Goal: Task Accomplishment & Management: Manage account settings

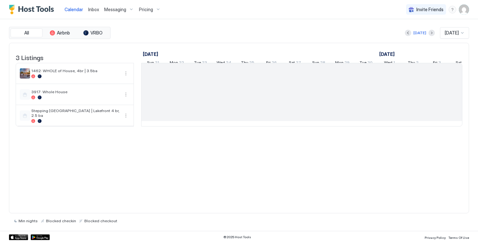
scroll to position [0, 355]
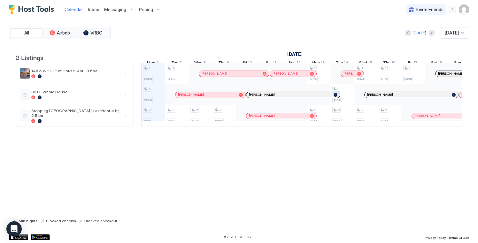
click at [112, 11] on span "Messaging" at bounding box center [115, 10] width 22 height 6
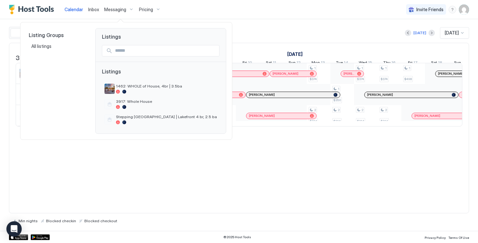
click at [149, 9] on div at bounding box center [239, 121] width 478 height 243
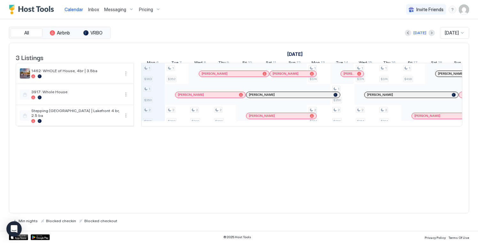
click at [147, 11] on span "Pricing" at bounding box center [146, 10] width 14 height 6
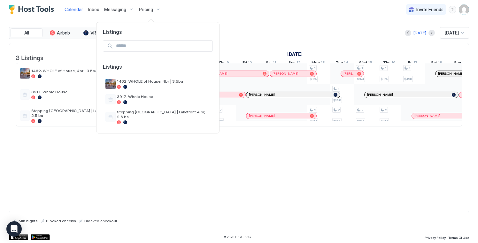
click at [111, 10] on div at bounding box center [239, 121] width 478 height 243
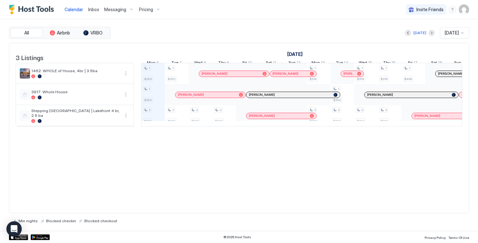
click at [111, 10] on span "Messaging" at bounding box center [115, 10] width 22 height 6
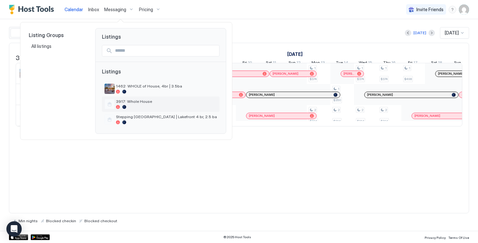
click at [132, 102] on span "3917: Whole House" at bounding box center [166, 101] width 101 height 5
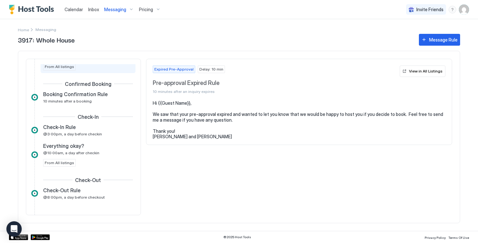
scroll to position [34, 0]
click at [102, 100] on div "Booking Confirmation Rule 10 minutes after a booking" at bounding box center [83, 97] width 81 height 12
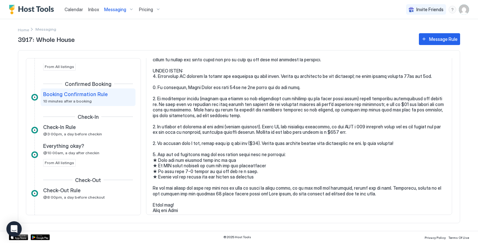
scroll to position [59, 0]
click at [264, 175] on pre at bounding box center [299, 126] width 292 height 173
click at [254, 175] on pre at bounding box center [299, 126] width 292 height 173
click at [251, 174] on pre at bounding box center [299, 126] width 292 height 173
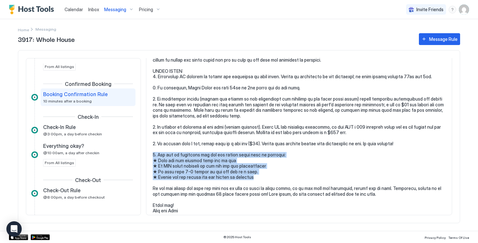
drag, startPoint x: 252, startPoint y: 174, endPoint x: 151, endPoint y: 153, distance: 102.7
click at [151, 153] on section at bounding box center [298, 130] width 305 height 180
copy pre "6. Hot tub is available for use but safety rules must be followed: ★ Keep hot t…"
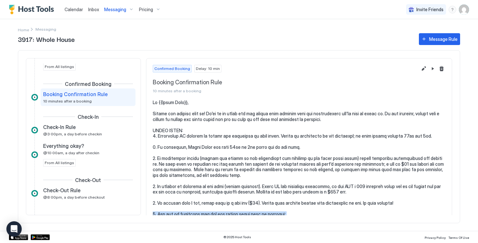
scroll to position [0, 0]
click at [121, 8] on span "Messaging" at bounding box center [115, 10] width 22 height 6
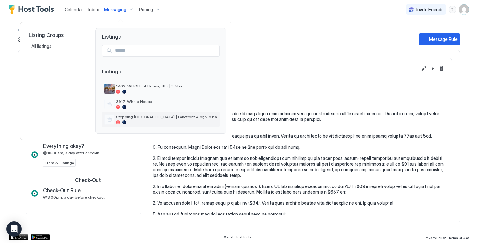
click at [131, 113] on div "Stepping [GEOGRAPHIC_DATA] | Lakefront 4 br, 2.5 ba" at bounding box center [160, 119] width 117 height 15
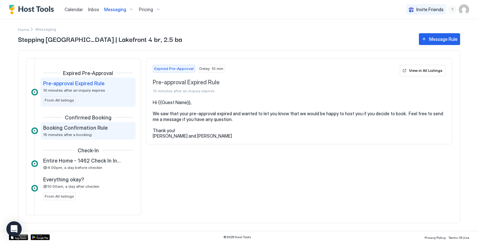
click at [95, 129] on span "Booking Confirmation Rule" at bounding box center [75, 128] width 64 height 6
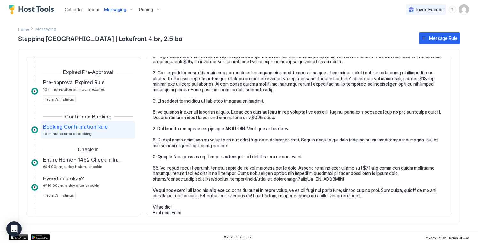
scroll to position [129, 0]
click at [295, 122] on pre at bounding box center [299, 93] width 292 height 246
click at [291, 126] on pre at bounding box center [299, 93] width 292 height 246
click at [288, 124] on pre at bounding box center [299, 93] width 292 height 246
click at [290, 125] on pre at bounding box center [299, 93] width 292 height 246
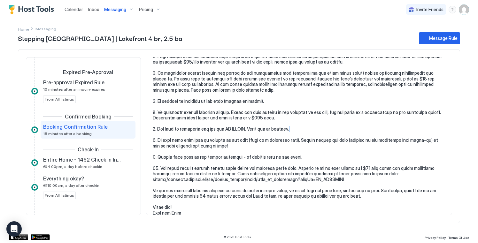
click at [290, 125] on pre at bounding box center [299, 93] width 292 height 246
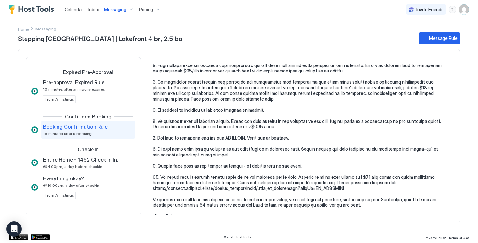
scroll to position [119, 0]
click at [236, 152] on pre at bounding box center [299, 102] width 292 height 246
click at [220, 151] on pre at bounding box center [299, 102] width 292 height 246
click at [218, 151] on pre at bounding box center [299, 102] width 292 height 246
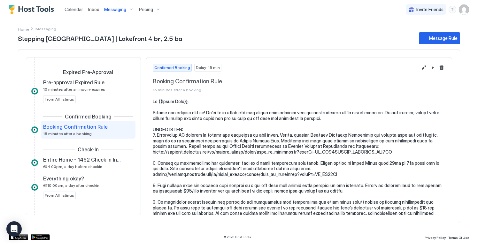
scroll to position [0, 0]
click at [424, 69] on button "Edit message rule" at bounding box center [423, 68] width 8 height 8
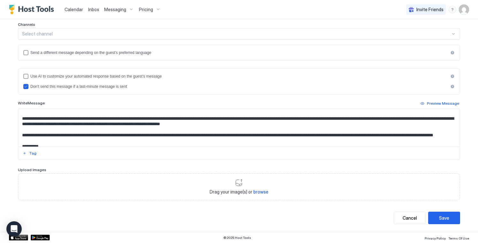
scroll to position [147, 0]
drag, startPoint x: 168, startPoint y: 120, endPoint x: 27, endPoint y: 120, distance: 140.8
click at [27, 120] on textarea "Input Field" at bounding box center [238, 128] width 441 height 38
paste textarea "**********"
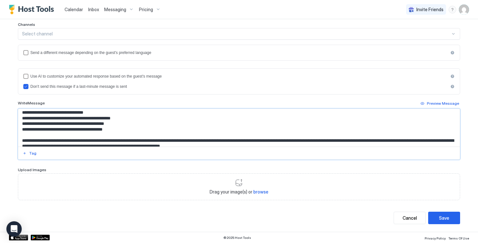
click at [31, 119] on textarea "Input Field" at bounding box center [238, 128] width 441 height 38
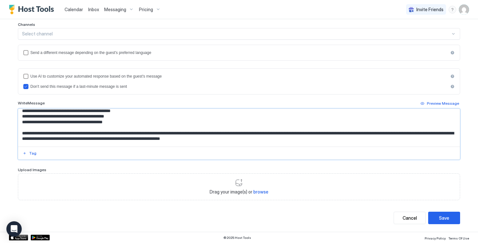
scroll to position [155, 0]
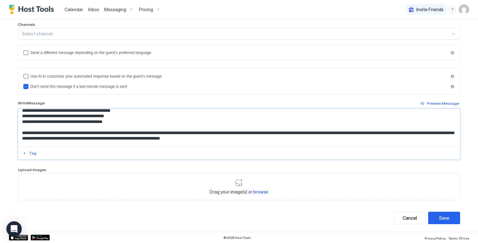
click at [60, 126] on textarea "Input Field" at bounding box center [238, 128] width 441 height 38
click at [128, 136] on textarea "Input Field" at bounding box center [238, 128] width 441 height 38
drag, startPoint x: 128, startPoint y: 136, endPoint x: 16, endPoint y: 112, distance: 114.8
click at [16, 112] on div "**********" at bounding box center [239, 64] width 460 height 336
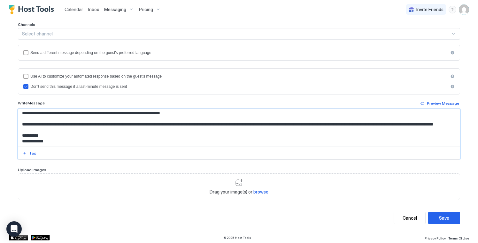
scroll to position [195, 0]
type textarea "**********"
click at [446, 215] on div "Save" at bounding box center [444, 218] width 10 height 7
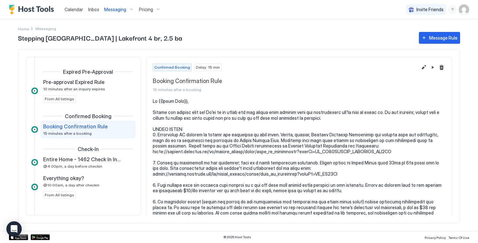
click at [123, 9] on span "Messaging" at bounding box center [115, 10] width 22 height 6
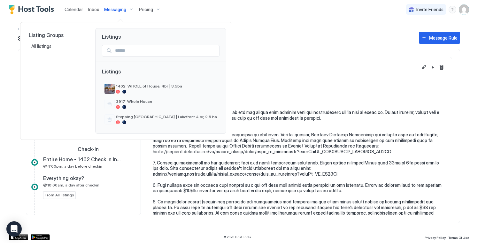
click at [286, 159] on div at bounding box center [239, 121] width 478 height 243
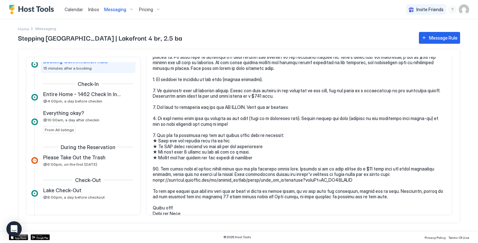
scroll to position [65, 0]
click at [107, 97] on span "Entire Home - 1462 Check In Instructions" at bounding box center [82, 94] width 79 height 6
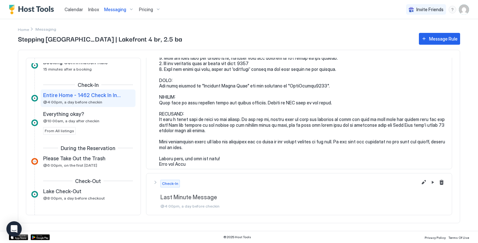
scroll to position [83, 0]
click at [218, 127] on pre at bounding box center [302, 91] width 286 height 151
click at [205, 128] on pre at bounding box center [302, 91] width 286 height 151
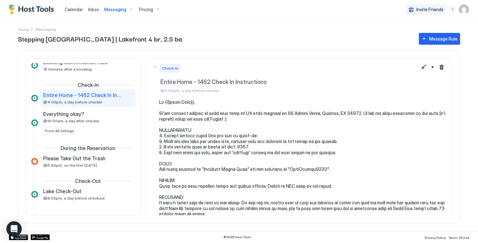
scroll to position [0, 0]
click at [423, 68] on button "Edit message rule" at bounding box center [423, 67] width 8 height 8
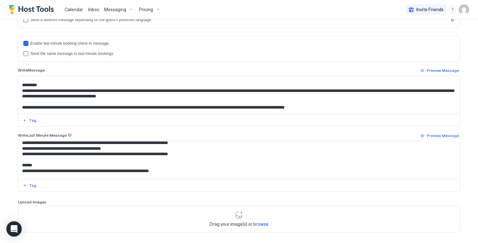
scroll to position [89, 0]
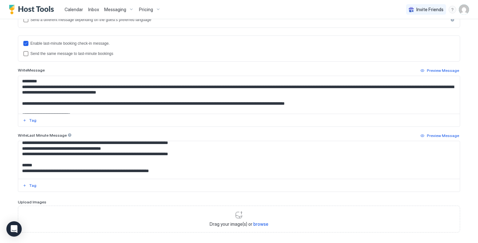
click at [262, 87] on textarea "Input Field" at bounding box center [238, 95] width 441 height 38
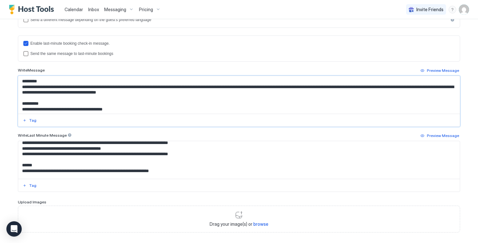
click at [42, 81] on textarea "Input Field" at bounding box center [238, 95] width 441 height 38
click at [51, 85] on textarea "Input Field" at bounding box center [238, 95] width 441 height 38
click at [158, 85] on textarea "Input Field" at bounding box center [238, 95] width 441 height 38
click at [203, 85] on textarea "Input Field" at bounding box center [238, 95] width 441 height 38
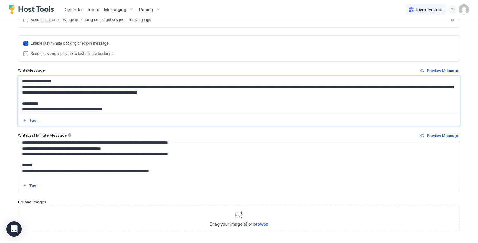
click at [203, 85] on textarea "Input Field" at bounding box center [238, 95] width 441 height 38
click at [274, 89] on textarea "Input Field" at bounding box center [238, 95] width 441 height 38
drag, startPoint x: 248, startPoint y: 85, endPoint x: 261, endPoint y: 85, distance: 13.1
click at [261, 85] on textarea "Input Field" at bounding box center [238, 95] width 441 height 38
click at [200, 82] on textarea "Input Field" at bounding box center [238, 95] width 441 height 38
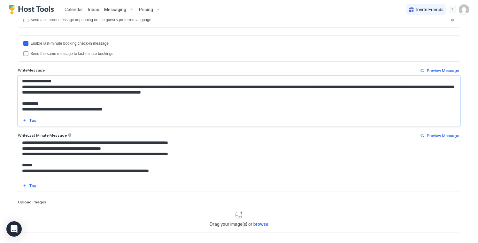
click at [200, 82] on textarea "Input Field" at bounding box center [238, 95] width 441 height 38
click at [277, 84] on textarea "Input Field" at bounding box center [238, 95] width 441 height 38
click at [279, 85] on textarea "Input Field" at bounding box center [238, 95] width 441 height 38
click at [318, 83] on textarea "Input Field" at bounding box center [238, 95] width 441 height 38
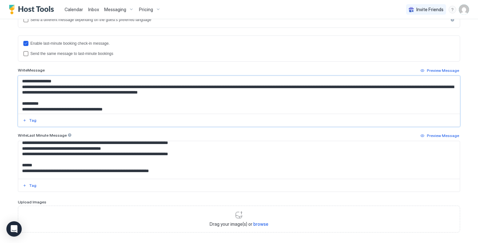
click at [335, 93] on textarea "Input Field" at bounding box center [238, 95] width 441 height 38
click at [49, 90] on textarea "Input Field" at bounding box center [238, 95] width 441 height 38
click at [295, 93] on textarea "Input Field" at bounding box center [238, 95] width 441 height 38
click at [299, 89] on textarea "Input Field" at bounding box center [238, 95] width 441 height 38
click at [70, 88] on textarea "Input Field" at bounding box center [238, 95] width 441 height 38
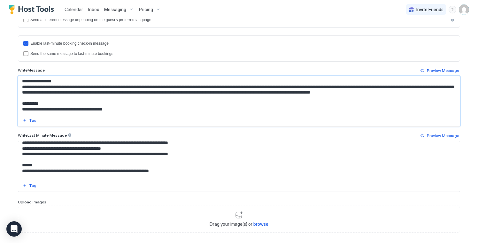
click at [141, 89] on textarea "Input Field" at bounding box center [238, 95] width 441 height 38
click at [147, 90] on textarea "Input Field" at bounding box center [238, 95] width 441 height 38
click at [180, 90] on textarea "Input Field" at bounding box center [238, 95] width 441 height 38
click at [268, 94] on textarea "Input Field" at bounding box center [238, 95] width 441 height 38
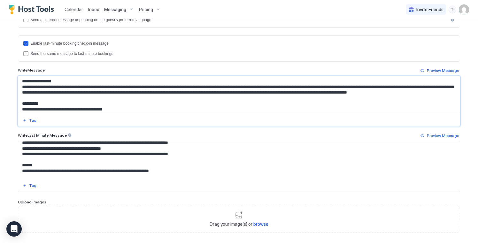
drag, startPoint x: 389, startPoint y: 97, endPoint x: 384, endPoint y: 90, distance: 8.5
click at [384, 90] on textarea "Input Field" at bounding box center [238, 95] width 441 height 38
drag, startPoint x: 122, startPoint y: 107, endPoint x: 21, endPoint y: 99, distance: 100.9
click at [21, 99] on textarea "Input Field" at bounding box center [238, 95] width 441 height 38
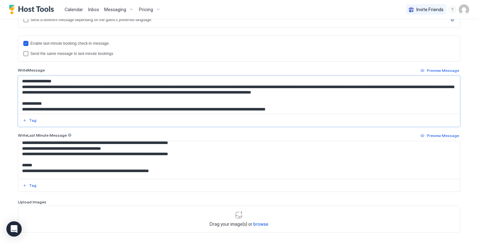
click at [187, 105] on textarea "Input Field" at bounding box center [238, 95] width 441 height 38
drag, startPoint x: 294, startPoint y: 106, endPoint x: 235, endPoint y: 106, distance: 59.1
click at [235, 106] on textarea "Input Field" at bounding box center [238, 95] width 441 height 38
drag, startPoint x: 292, startPoint y: 104, endPoint x: 285, endPoint y: 104, distance: 6.4
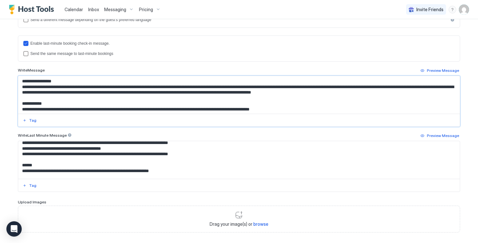
click at [285, 104] on textarea "Input Field" at bounding box center [238, 95] width 441 height 38
click at [400, 108] on textarea "Input Field" at bounding box center [238, 95] width 441 height 38
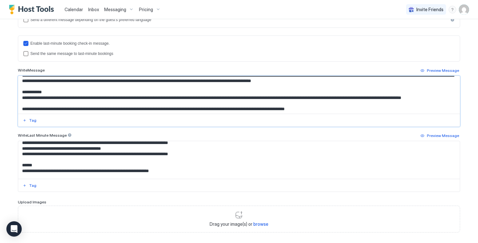
scroll to position [103, 0]
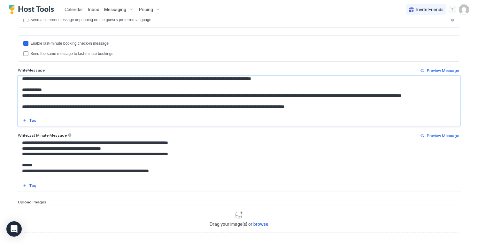
click at [383, 98] on textarea "Input Field" at bounding box center [238, 95] width 441 height 38
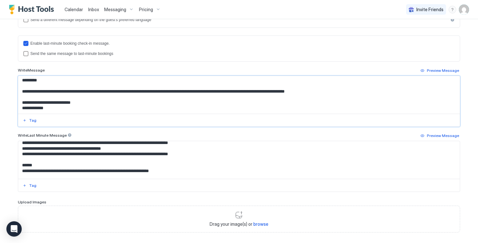
scroll to position [130, 0]
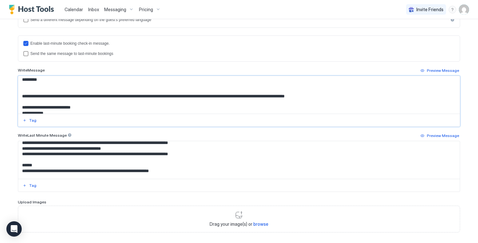
paste textarea "**********"
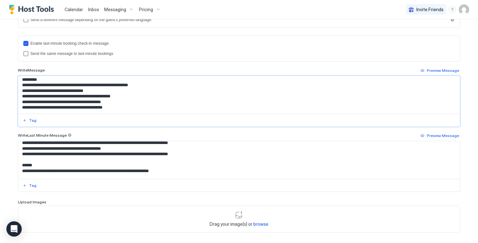
click at [133, 80] on textarea "Input Field" at bounding box center [238, 95] width 441 height 38
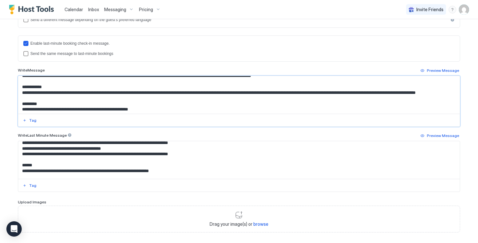
scroll to position [114, 0]
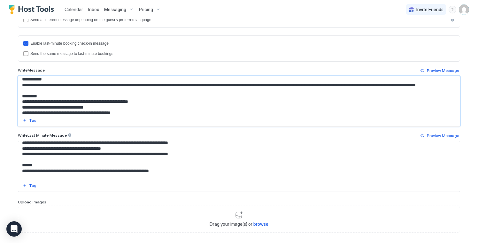
drag, startPoint x: 27, startPoint y: 102, endPoint x: 13, endPoint y: 102, distance: 13.7
click at [13, 102] on div "**********" at bounding box center [239, 53] width 460 height 421
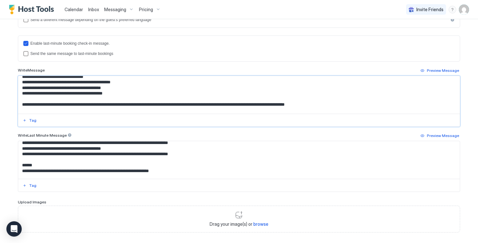
scroll to position [145, 0]
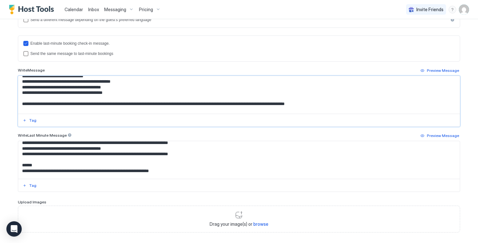
click at [129, 92] on textarea "Input Field" at bounding box center [238, 95] width 441 height 38
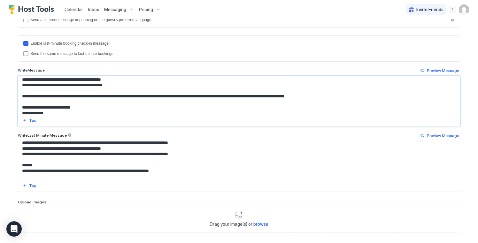
scroll to position [135, 0]
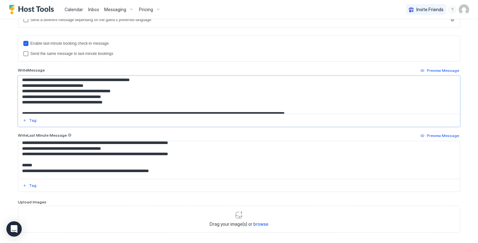
drag, startPoint x: 125, startPoint y: 104, endPoint x: 18, endPoint y: 87, distance: 109.3
click at [18, 87] on div "**********" at bounding box center [239, 53] width 460 height 421
click at [126, 94] on textarea "Input Field" at bounding box center [238, 95] width 441 height 38
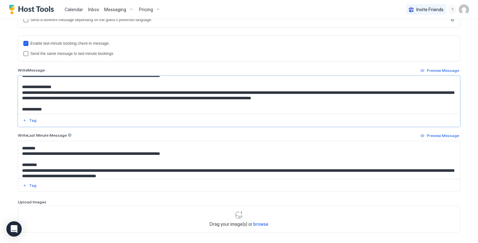
scroll to position [86, 0]
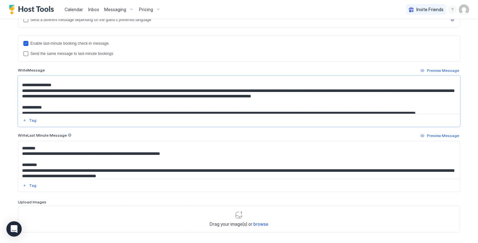
drag, startPoint x: 385, startPoint y: 96, endPoint x: 19, endPoint y: 90, distance: 366.2
click at [19, 90] on textarea "Input Field" at bounding box center [238, 95] width 441 height 38
type textarea "**********"
click at [41, 162] on textarea "Input Field" at bounding box center [238, 160] width 441 height 38
click at [39, 172] on textarea "Input Field" at bounding box center [238, 160] width 441 height 38
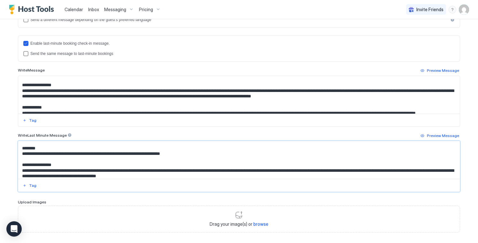
click at [39, 172] on textarea "Input Field" at bounding box center [238, 160] width 441 height 38
paste textarea "**********"
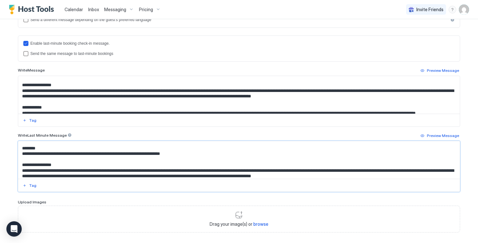
scroll to position [96, 0]
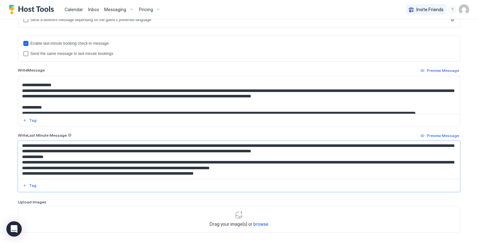
click at [21, 154] on textarea "Input Field" at bounding box center [238, 160] width 441 height 38
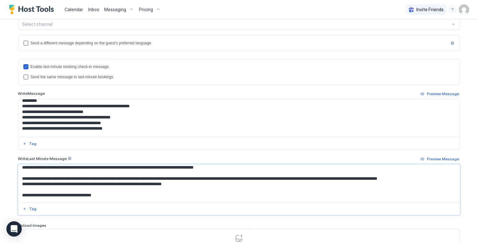
scroll to position [132, 0]
drag, startPoint x: 125, startPoint y: 131, endPoint x: 15, endPoint y: 110, distance: 112.3
click at [15, 110] on div "**********" at bounding box center [239, 76] width 460 height 421
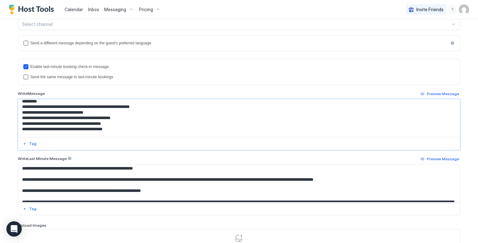
scroll to position [216, 0]
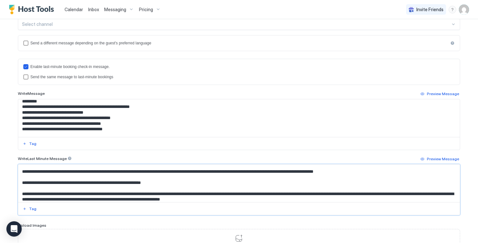
drag, startPoint x: 167, startPoint y: 181, endPoint x: 27, endPoint y: 181, distance: 140.2
click at [27, 181] on textarea "Input Field" at bounding box center [238, 183] width 441 height 38
paste textarea "**********"
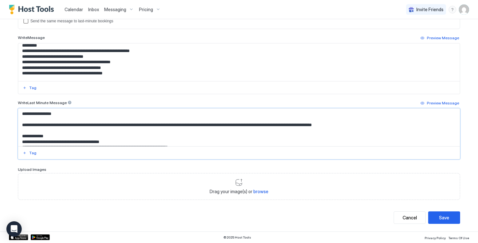
scroll to position [208, 0]
type textarea "**********"
click at [444, 217] on div "Save" at bounding box center [444, 218] width 10 height 7
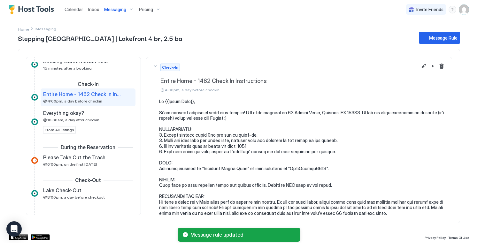
scroll to position [65, 0]
click at [121, 8] on span "Messaging" at bounding box center [115, 10] width 22 height 6
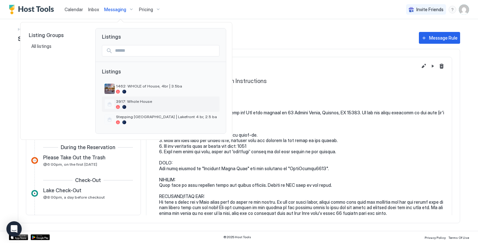
click at [139, 100] on span "3917: Whole House" at bounding box center [166, 101] width 101 height 5
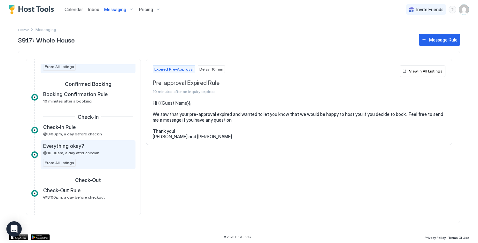
scroll to position [34, 0]
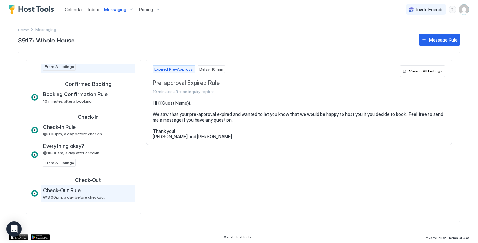
click at [75, 196] on span "@8:00pm, a day before checkout" at bounding box center [74, 197] width 62 height 5
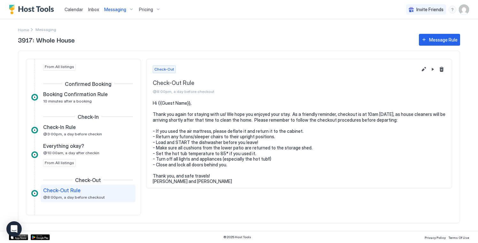
click at [198, 151] on pre "Hi {{Guest Name}}, Thank you again for staying with us! We hope you enjoyed you…" at bounding box center [299, 142] width 292 height 84
copy pre "- Set the hot tub temperature to 85* if you used it."
click at [222, 155] on pre "Hi {{Guest Name}}, Thank you again for staying with us! We hope you enjoyed you…" at bounding box center [299, 142] width 292 height 84
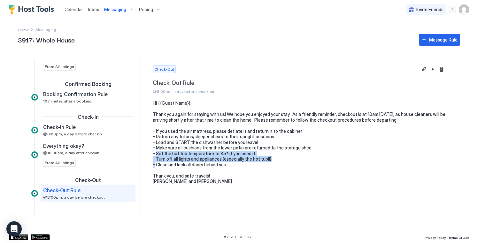
drag, startPoint x: 270, startPoint y: 158, endPoint x: 145, endPoint y: 153, distance: 125.5
click at [145, 153] on div "Expired Pre-Approval Pre-approval Expired Rule 10 minutes after an inquiry expi…" at bounding box center [239, 137] width 442 height 172
copy pre "- Set the hot tub temperature to 85* if you used it. - Turn off all lights and …"
click at [120, 4] on div "Messaging" at bounding box center [119, 9] width 35 height 11
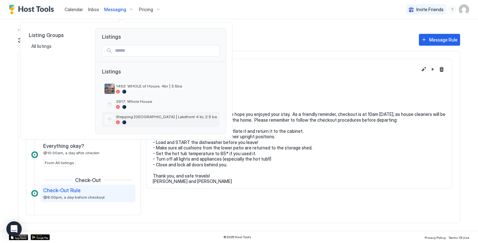
click at [150, 117] on span "Stepping [GEOGRAPHIC_DATA] | Lakefront 4 br, 2.5 ba" at bounding box center [166, 116] width 101 height 5
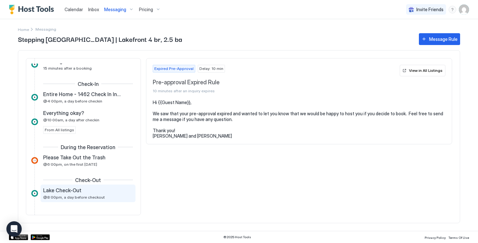
scroll to position [66, 0]
click at [80, 191] on span "Lake Check-Out" at bounding box center [62, 190] width 38 height 6
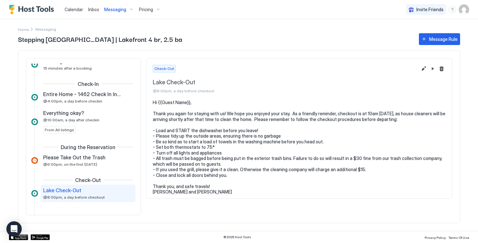
click at [284, 135] on pre "Hi {{Guest Name}}, Thank you again for staying with us! We hope you enjoyed you…" at bounding box center [299, 147] width 292 height 95
click at [279, 144] on pre "Hi {{Guest Name}}, Thank you again for staying with us! We hope you enjoyed you…" at bounding box center [299, 147] width 292 height 95
click at [424, 69] on button "Edit message rule" at bounding box center [423, 69] width 8 height 8
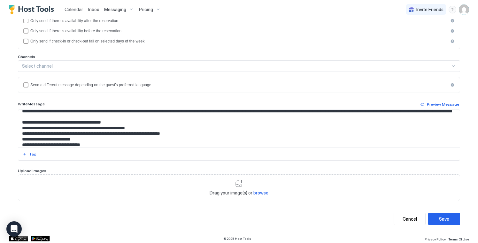
scroll to position [26, 0]
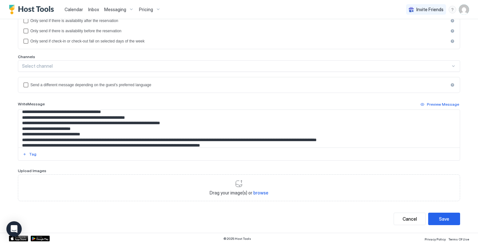
click at [70, 133] on textarea "**********" at bounding box center [238, 129] width 441 height 38
click at [138, 132] on textarea "**********" at bounding box center [238, 129] width 441 height 38
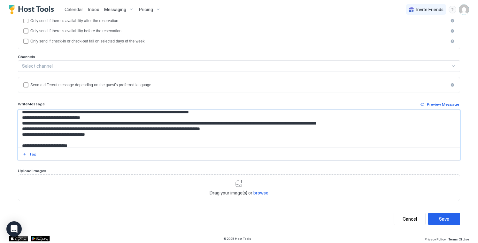
scroll to position [43, 0]
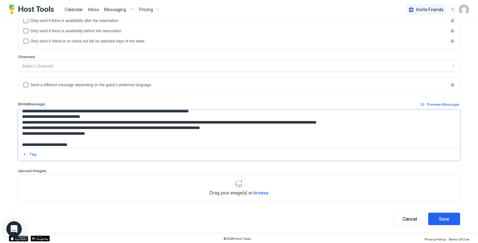
click at [139, 123] on textarea "**********" at bounding box center [238, 129] width 441 height 38
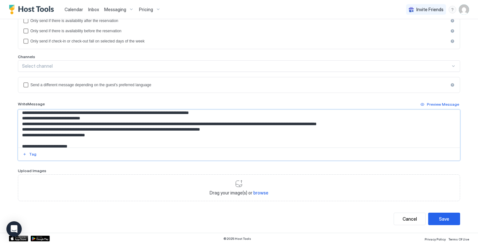
scroll to position [43, 0]
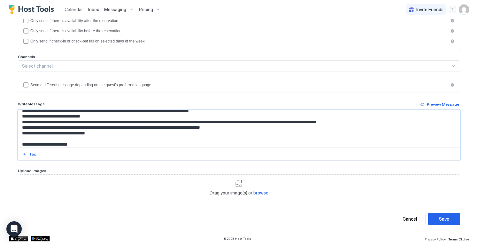
click at [252, 131] on textarea "**********" at bounding box center [238, 129] width 441 height 38
paste textarea "**********"
drag, startPoint x: 139, startPoint y: 144, endPoint x: 88, endPoint y: 143, distance: 50.8
click at [88, 143] on textarea "Input Field" at bounding box center [238, 129] width 441 height 38
click at [101, 123] on textarea "Input Field" at bounding box center [238, 129] width 441 height 38
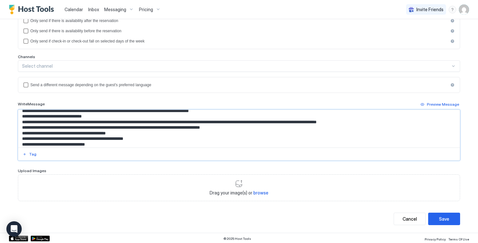
paste textarea "**********"
click at [90, 142] on textarea "Input Field" at bounding box center [238, 129] width 441 height 38
click at [127, 140] on textarea "Input Field" at bounding box center [238, 129] width 441 height 38
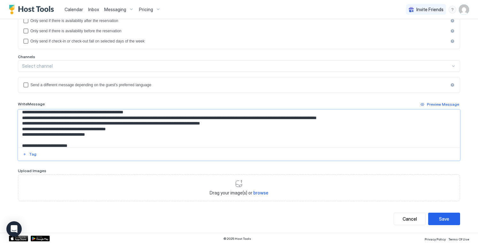
scroll to position [42, 0]
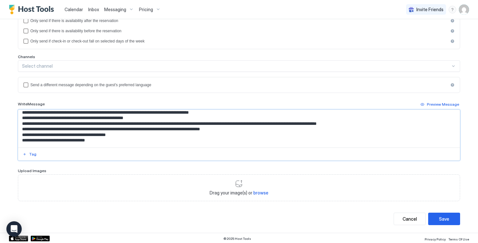
click at [102, 138] on textarea "Input Field" at bounding box center [238, 129] width 441 height 38
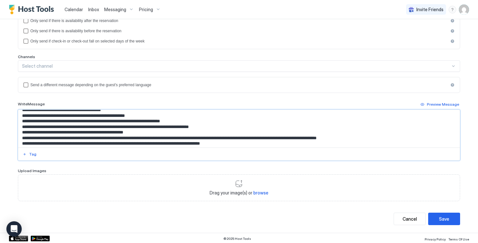
scroll to position [27, 0]
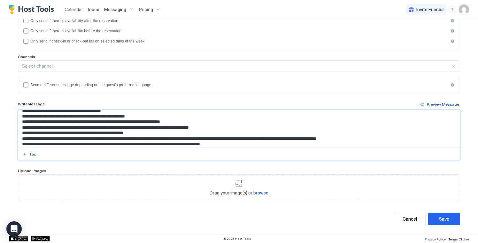
click at [188, 127] on textarea "Input Field" at bounding box center [238, 129] width 441 height 38
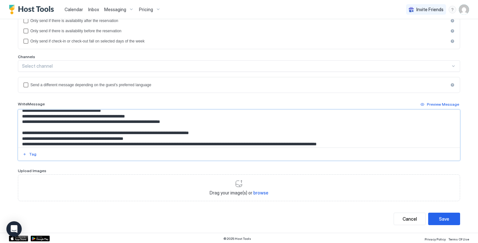
paste textarea "**********"
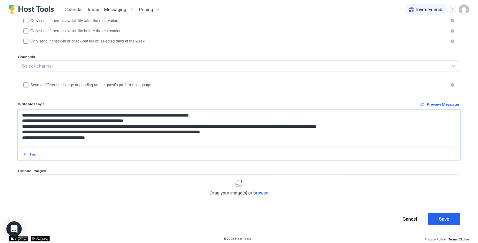
scroll to position [51, 0]
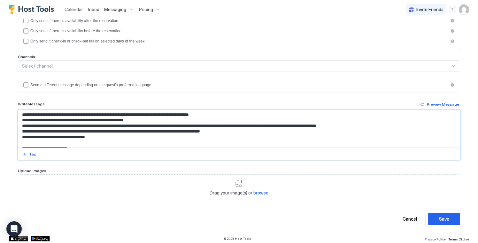
drag, startPoint x: 230, startPoint y: 136, endPoint x: 26, endPoint y: 137, distance: 205.0
click at [26, 137] on textarea "Input Field" at bounding box center [238, 129] width 441 height 38
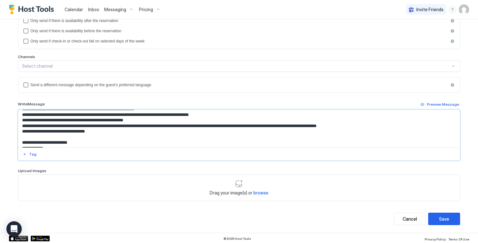
click at [155, 113] on textarea "Input Field" at bounding box center [238, 129] width 441 height 38
paste textarea "**********"
click at [112, 124] on textarea "Input Field" at bounding box center [238, 129] width 441 height 38
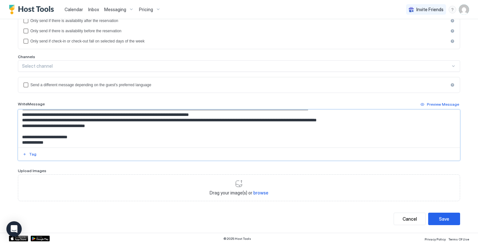
click at [368, 127] on textarea "Input Field" at bounding box center [238, 129] width 441 height 38
paste textarea "**********"
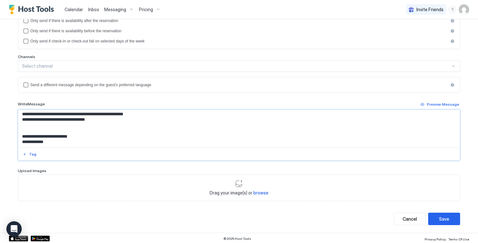
scroll to position [65, 0]
click at [327, 133] on textarea "Input Field" at bounding box center [238, 129] width 441 height 38
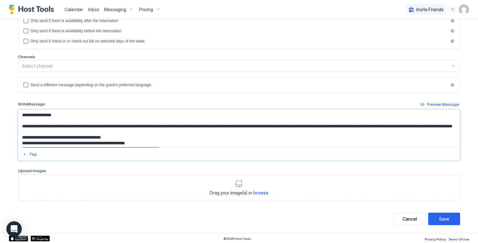
scroll to position [0, 0]
type textarea "**********"
click at [450, 218] on button "Save" at bounding box center [444, 219] width 32 height 12
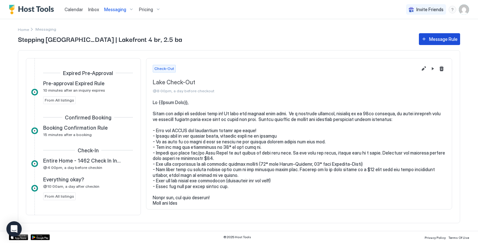
click at [427, 45] on button "Message Rule" at bounding box center [439, 39] width 41 height 12
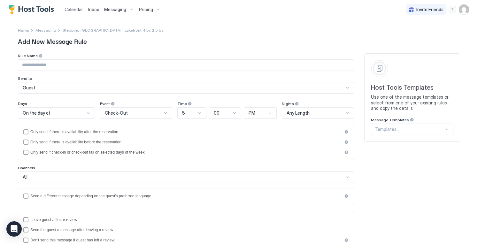
click at [137, 61] on input "Input Field" at bounding box center [185, 65] width 335 height 11
type input "**********"
click at [69, 88] on div "Guest" at bounding box center [183, 88] width 321 height 6
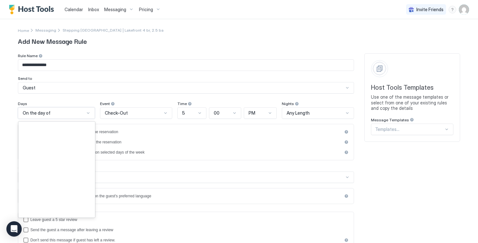
click at [83, 113] on div "On the day of" at bounding box center [54, 113] width 62 height 6
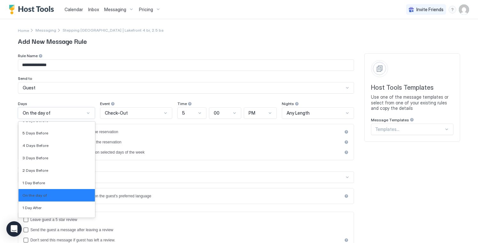
scroll to position [949, 0]
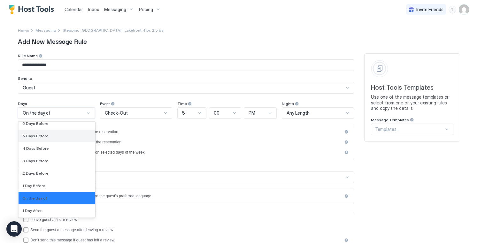
click at [78, 139] on div "5 Days Before" at bounding box center [57, 136] width 76 height 12
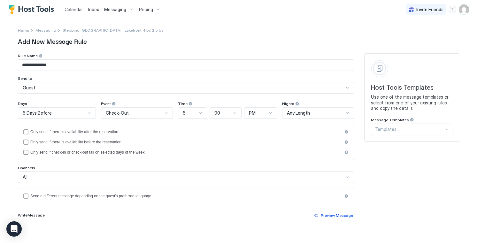
click at [140, 105] on div "Event" at bounding box center [137, 104] width 72 height 6
click at [138, 114] on div "Check-Out" at bounding box center [134, 113] width 57 height 6
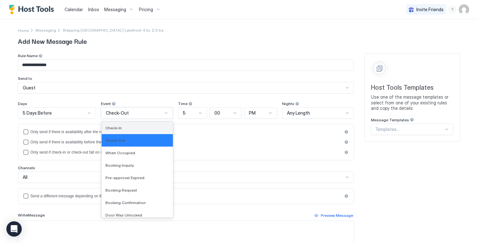
click at [135, 124] on div "Check-In" at bounding box center [137, 128] width 71 height 12
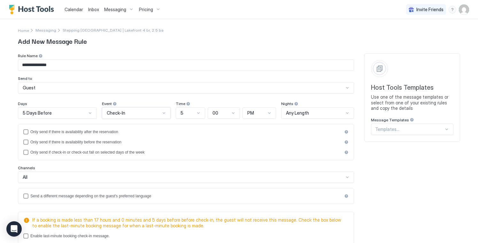
click at [143, 115] on div "Check-In" at bounding box center [133, 113] width 53 height 6
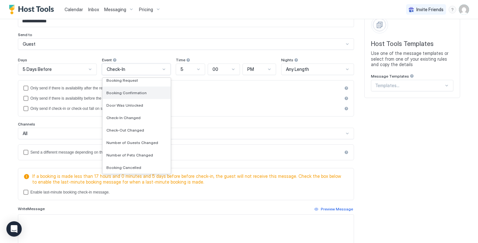
scroll to position [0, 0]
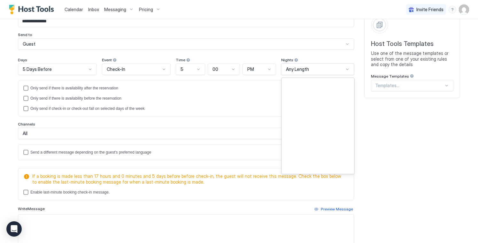
click at [309, 73] on div "Any Length" at bounding box center [317, 69] width 73 height 11
click at [242, 45] on div "Guest" at bounding box center [183, 44] width 321 height 6
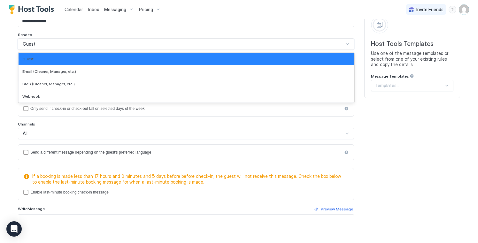
click at [242, 45] on div "Guest" at bounding box center [183, 44] width 321 height 6
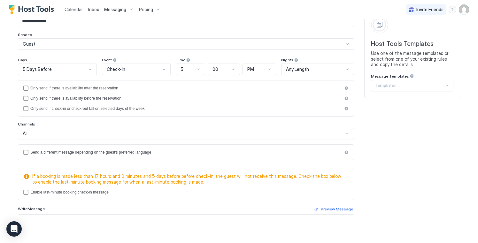
click at [115, 89] on div "Only send if there is availability after the reservation" at bounding box center [186, 88] width 312 height 4
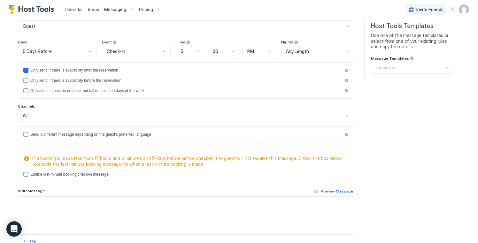
scroll to position [62, 0]
click at [119, 79] on div "Only send if there is availability before the reservation" at bounding box center [186, 80] width 312 height 4
click at [117, 80] on div "Only send if there is availability before the reservation" at bounding box center [186, 80] width 312 height 4
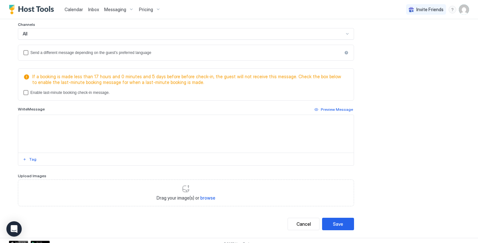
scroll to position [147, 0]
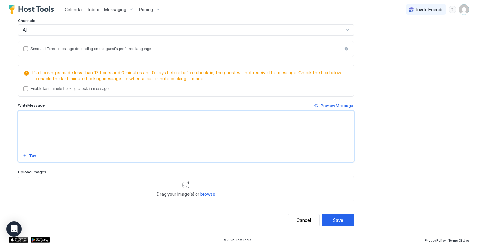
click at [134, 132] on textarea "Input Field" at bounding box center [185, 130] width 335 height 38
click at [295, 225] on button "Cancel" at bounding box center [303, 220] width 32 height 12
